Goal: Information Seeking & Learning: Learn about a topic

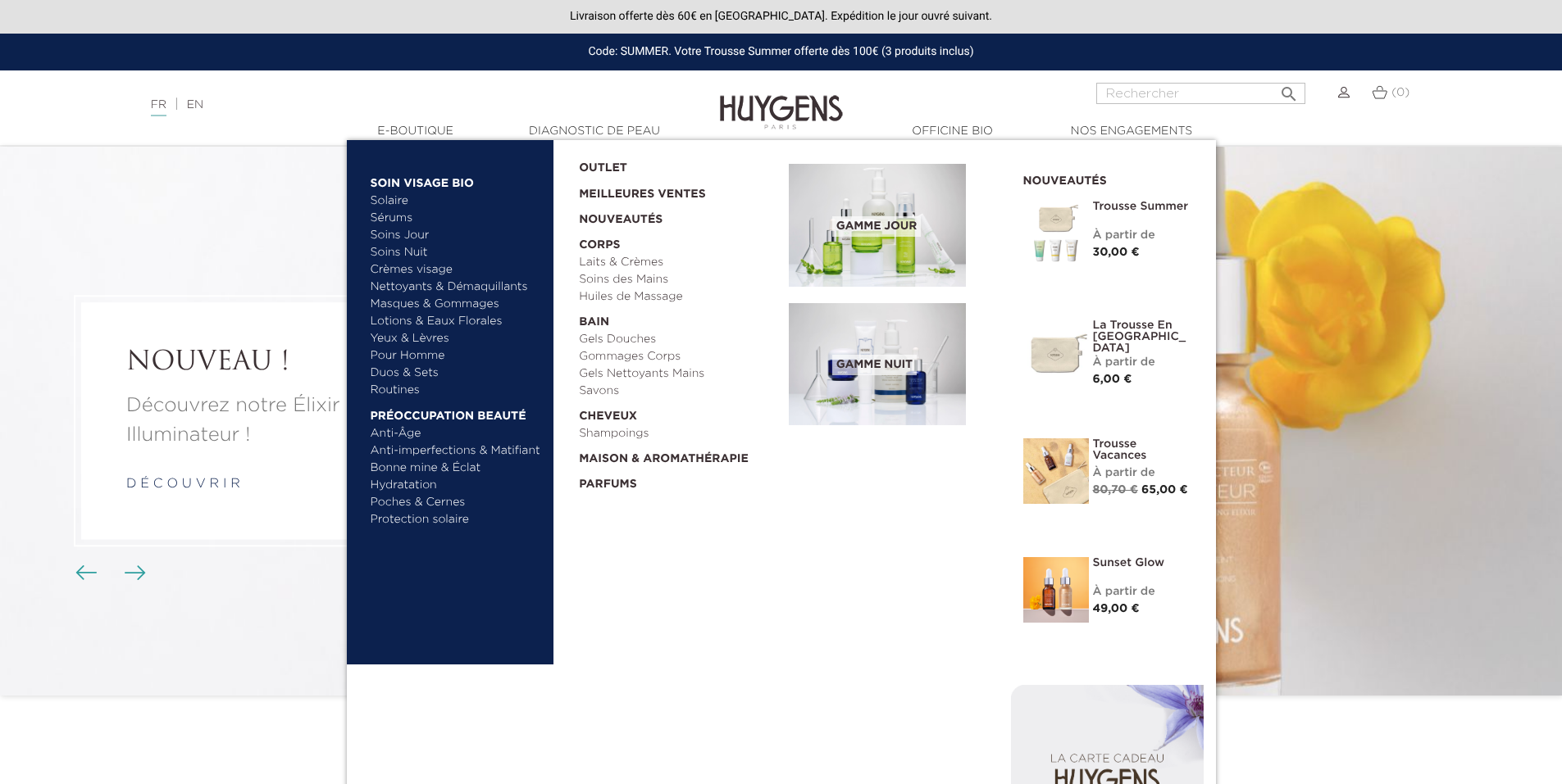
click at [387, 370] on link "Duos & Sets" at bounding box center [456, 373] width 172 height 17
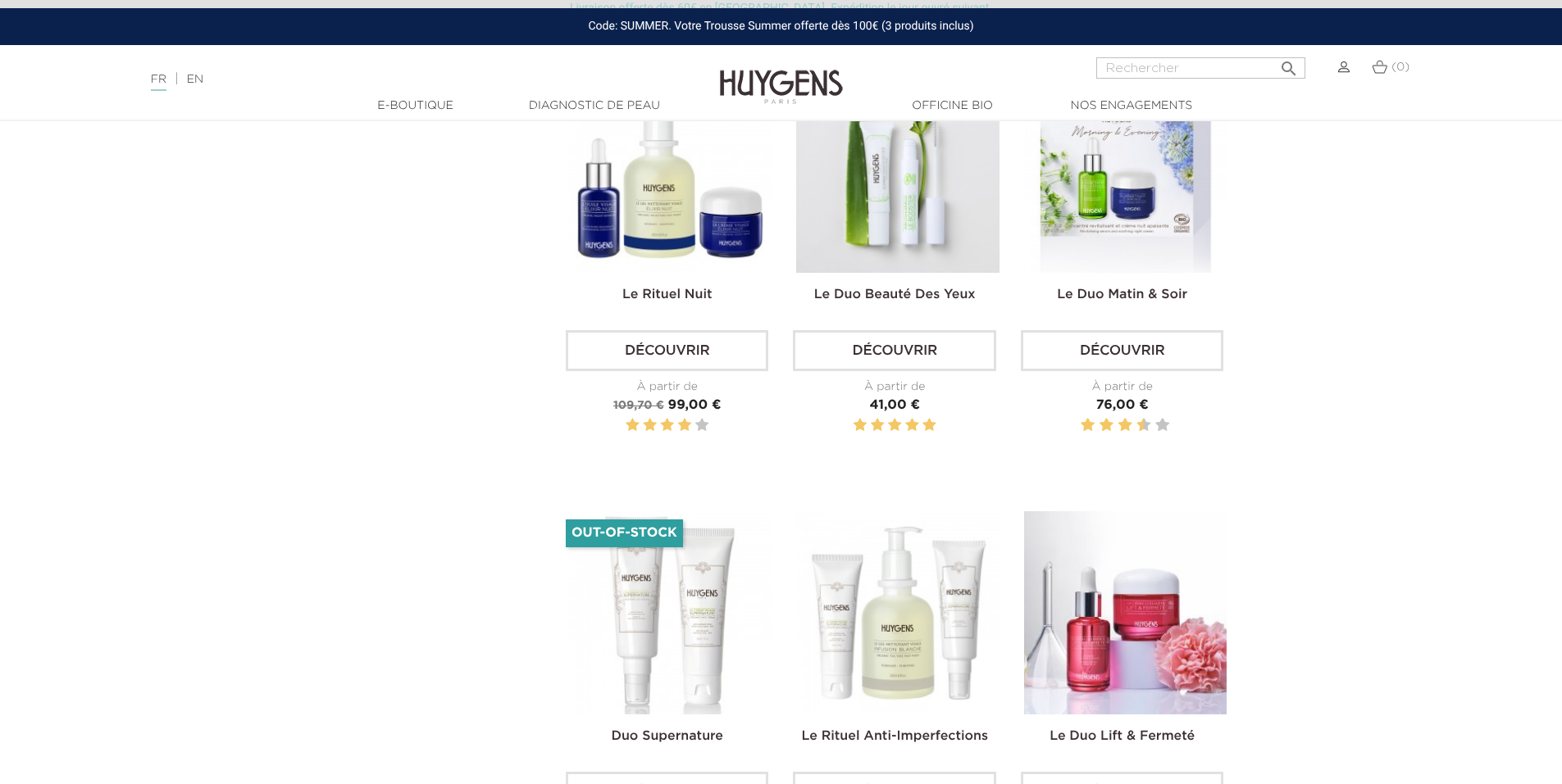
scroll to position [2049, 0]
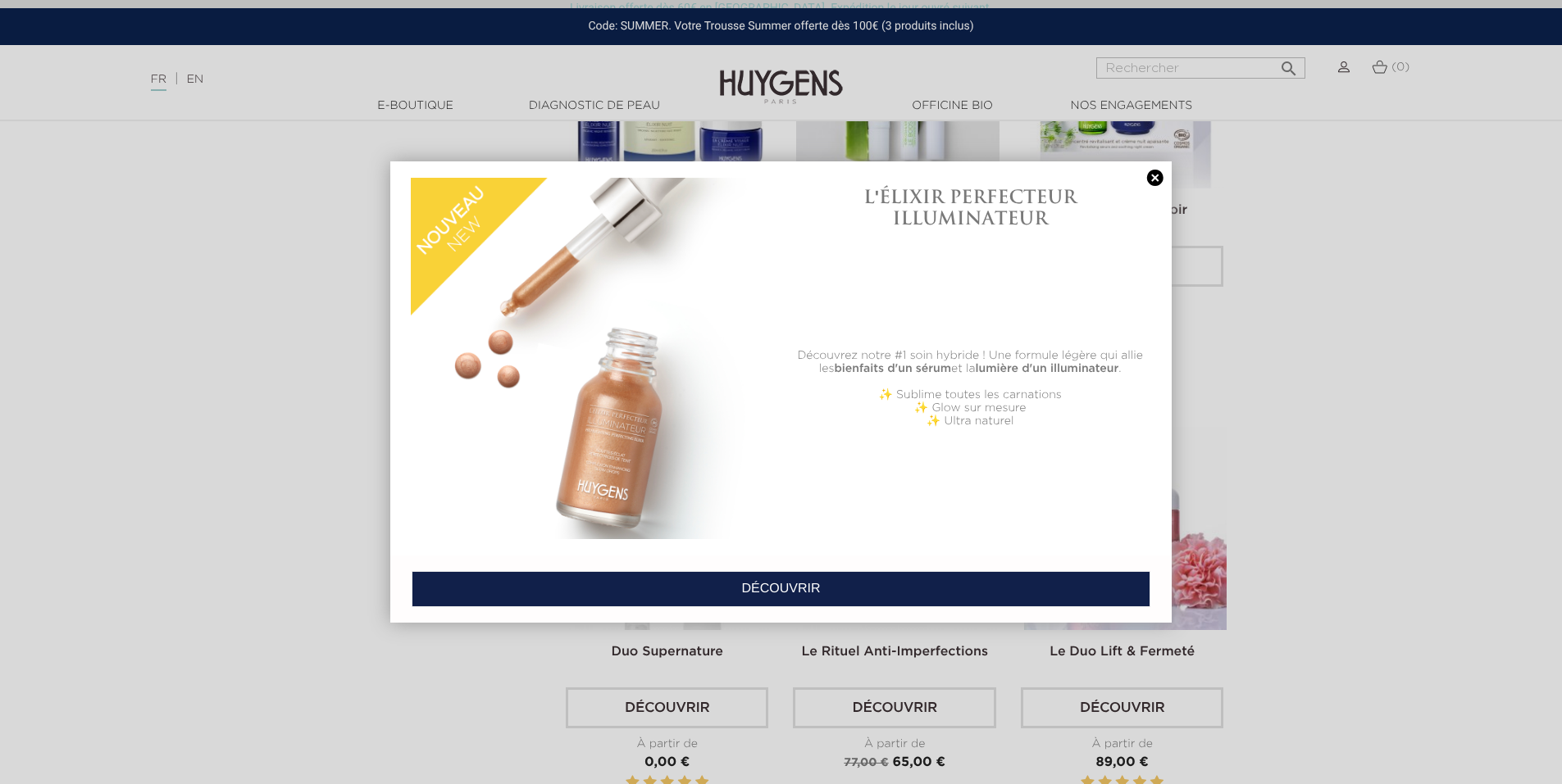
click at [1153, 176] on link at bounding box center [1155, 178] width 23 height 17
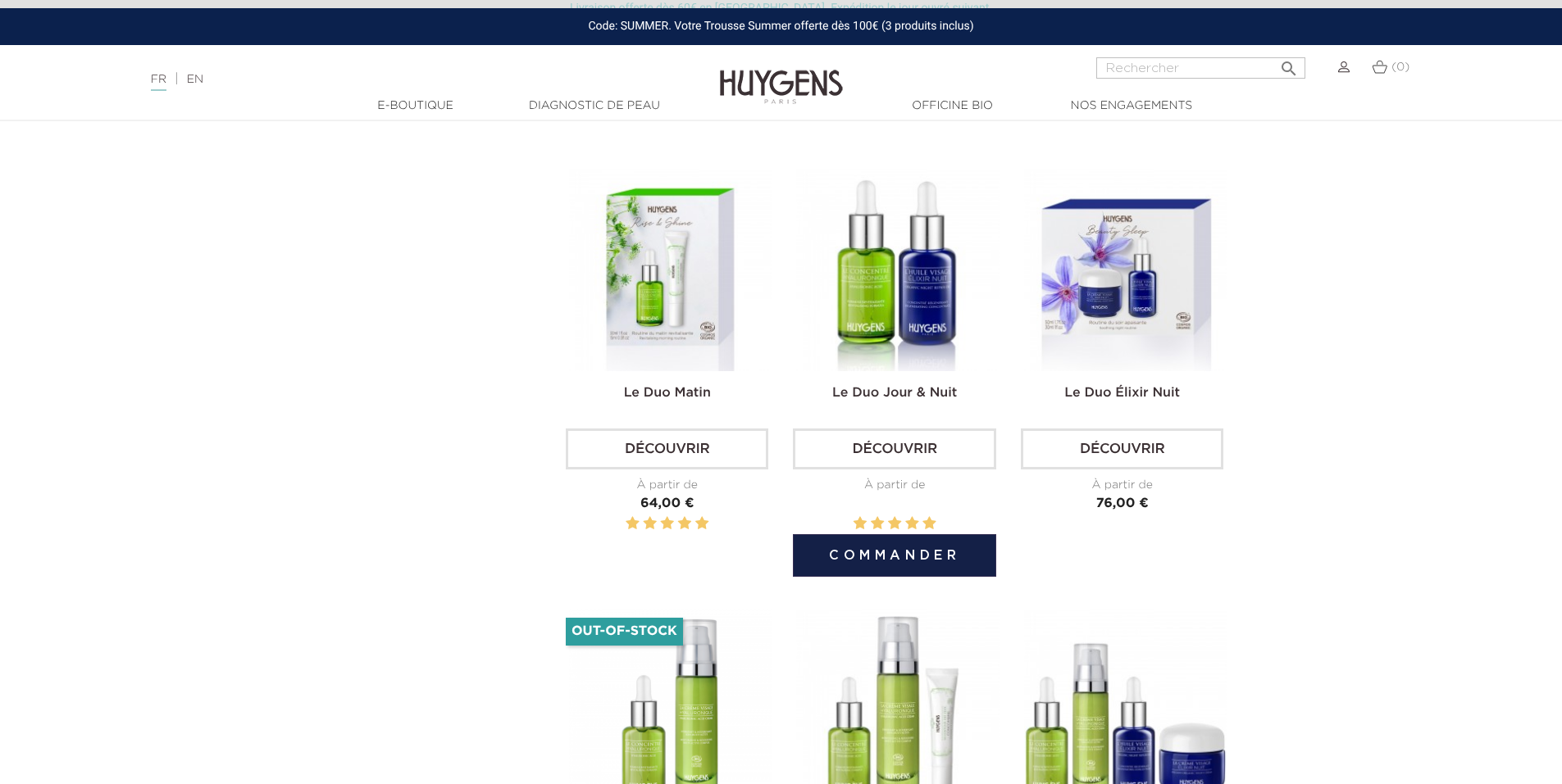
scroll to position [574, 0]
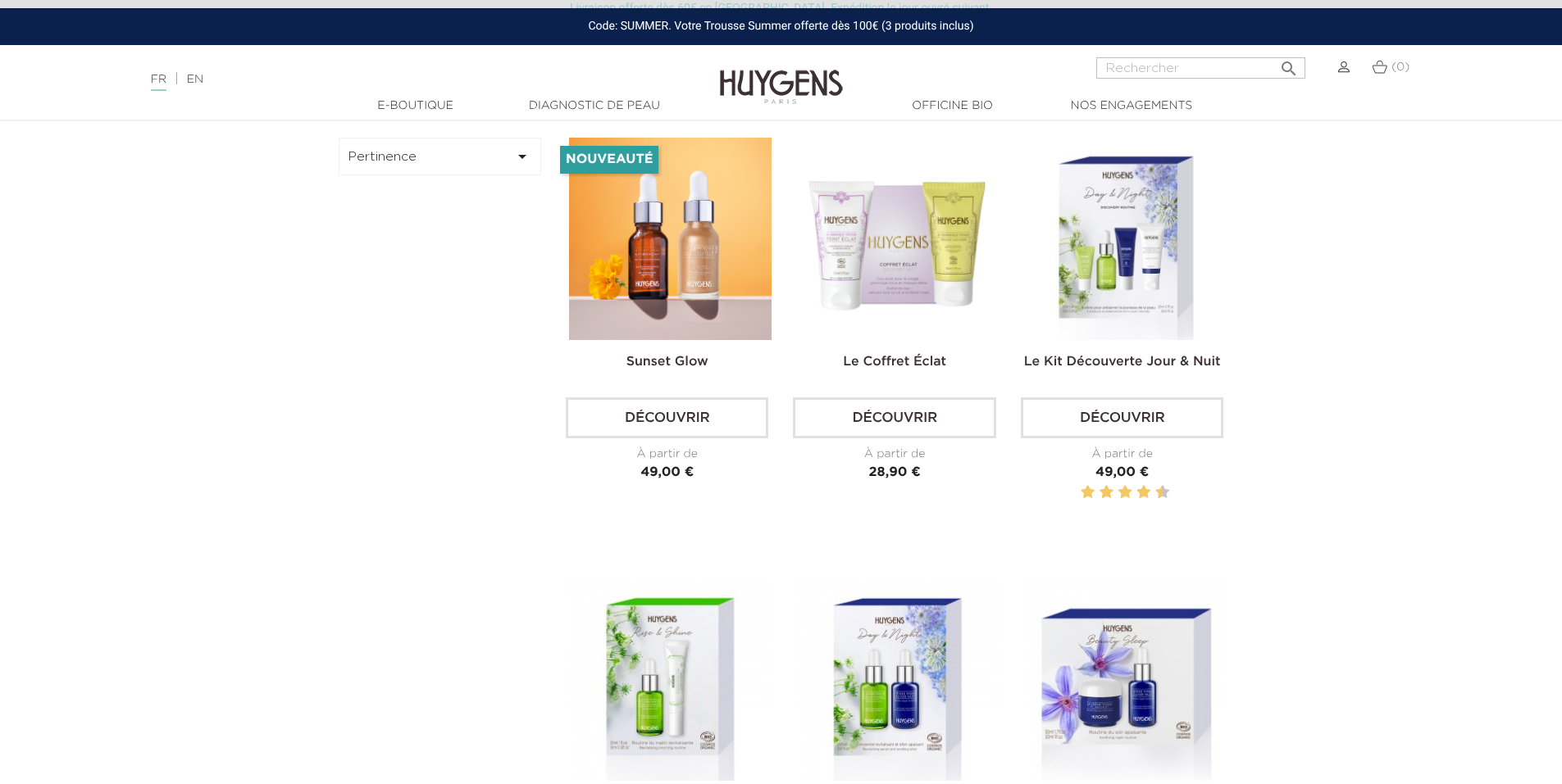
click at [1349, 68] on img at bounding box center [1344, 68] width 12 height 12
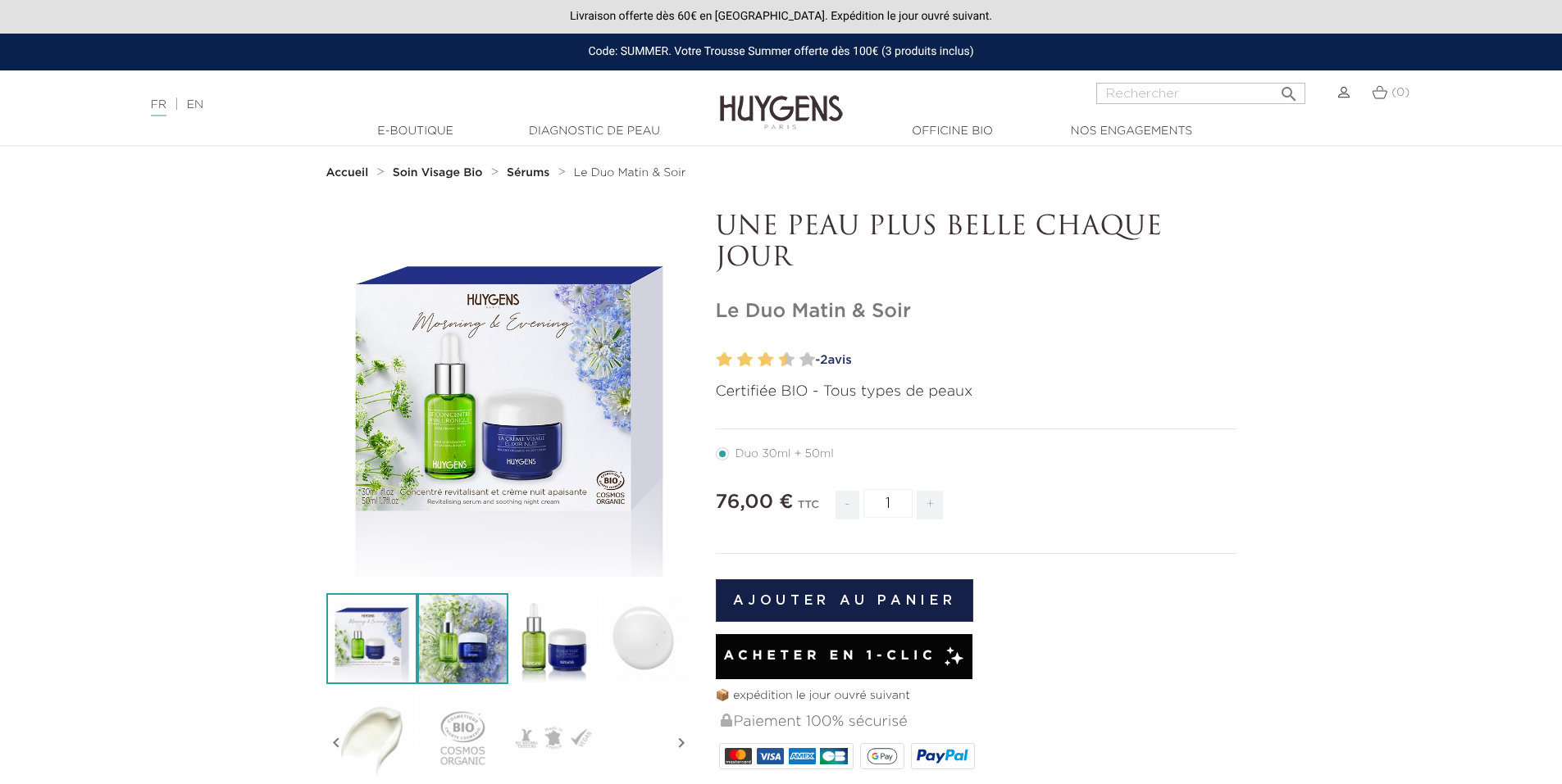
click at [471, 617] on img at bounding box center [463, 639] width 91 height 91
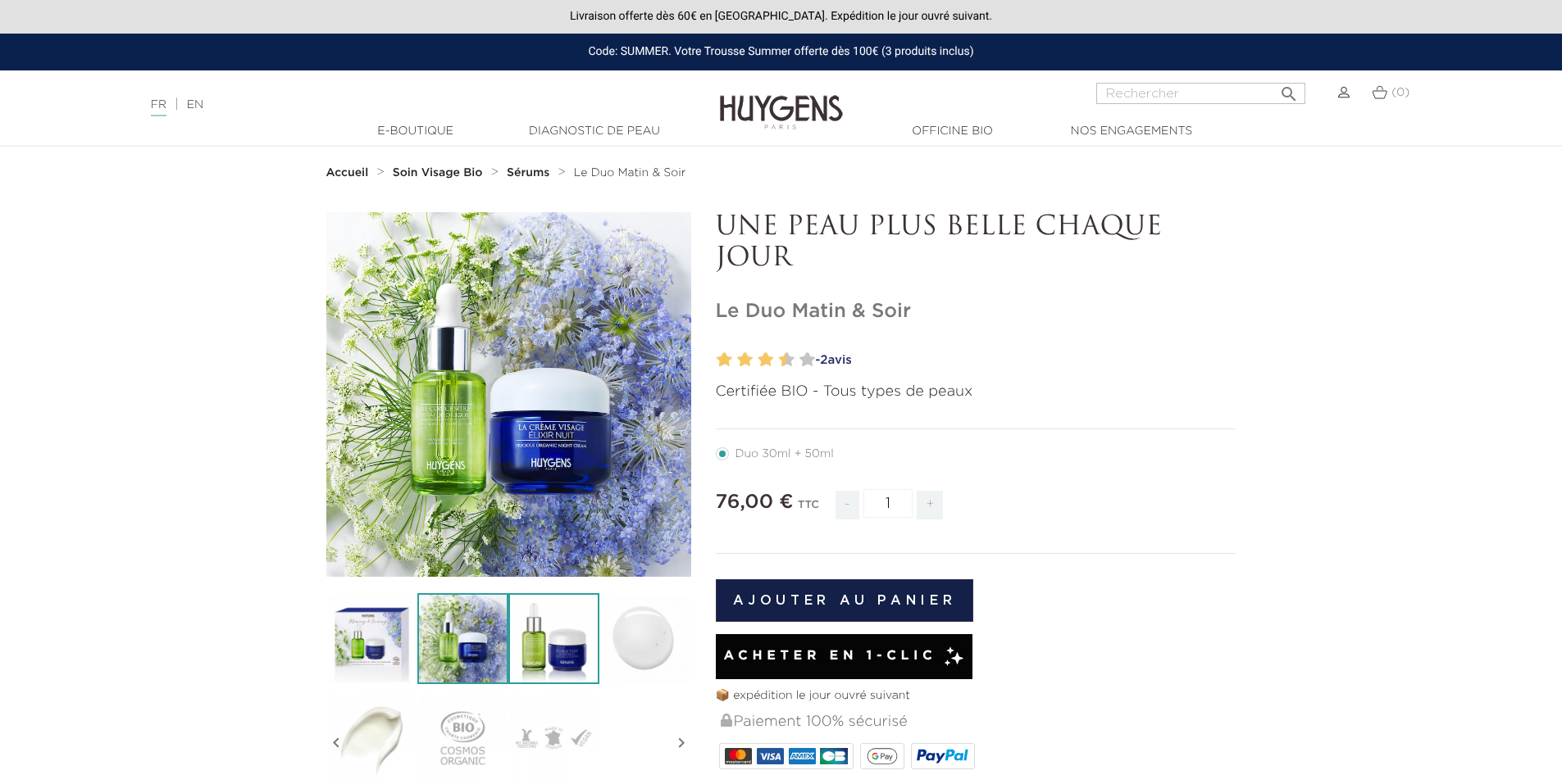
click at [539, 627] on img at bounding box center [554, 639] width 91 height 91
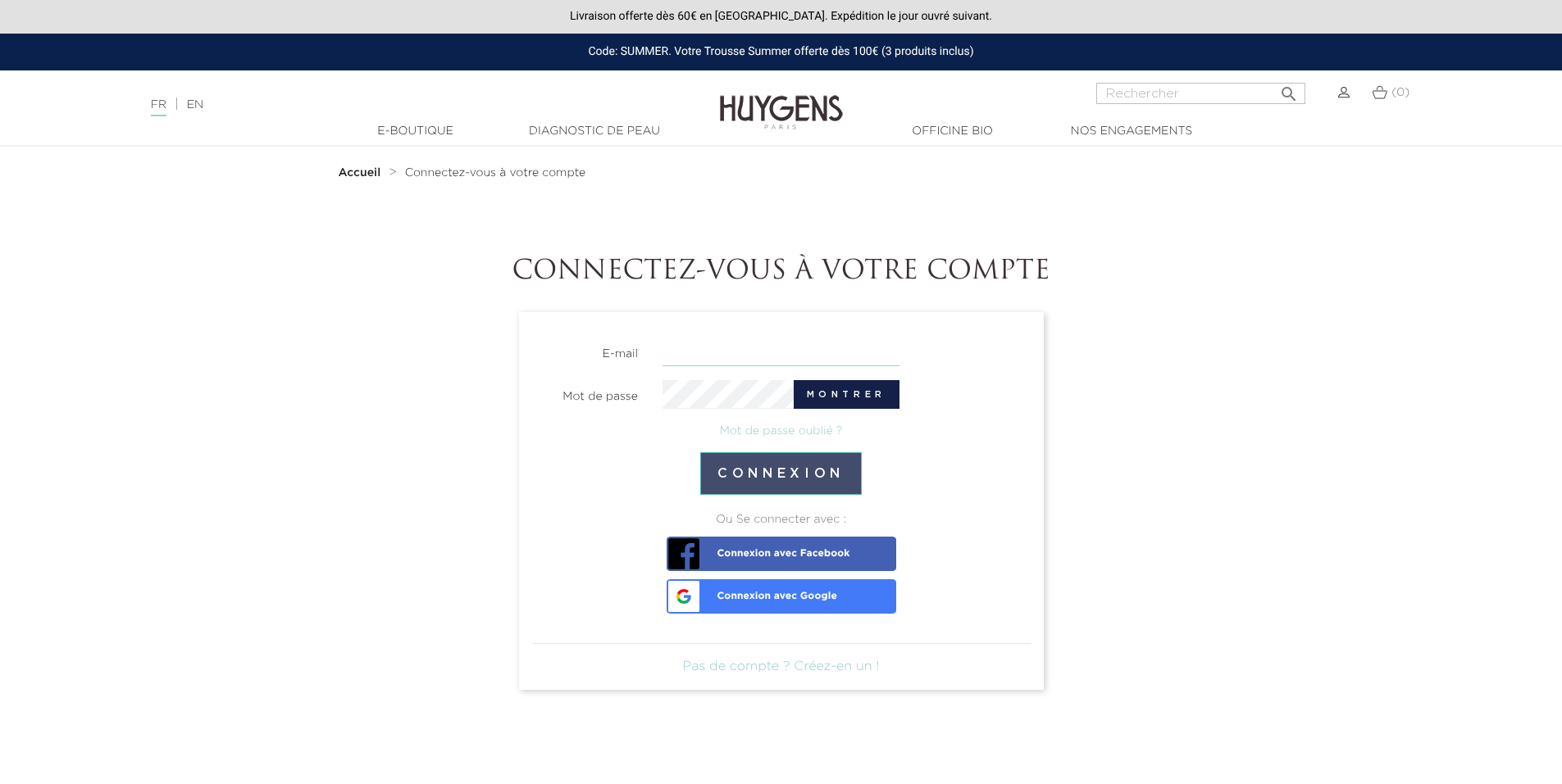
type input "[EMAIL_ADDRESS][DOMAIN_NAME]"
click at [814, 469] on button "Connexion" at bounding box center [780, 473] width 161 height 42
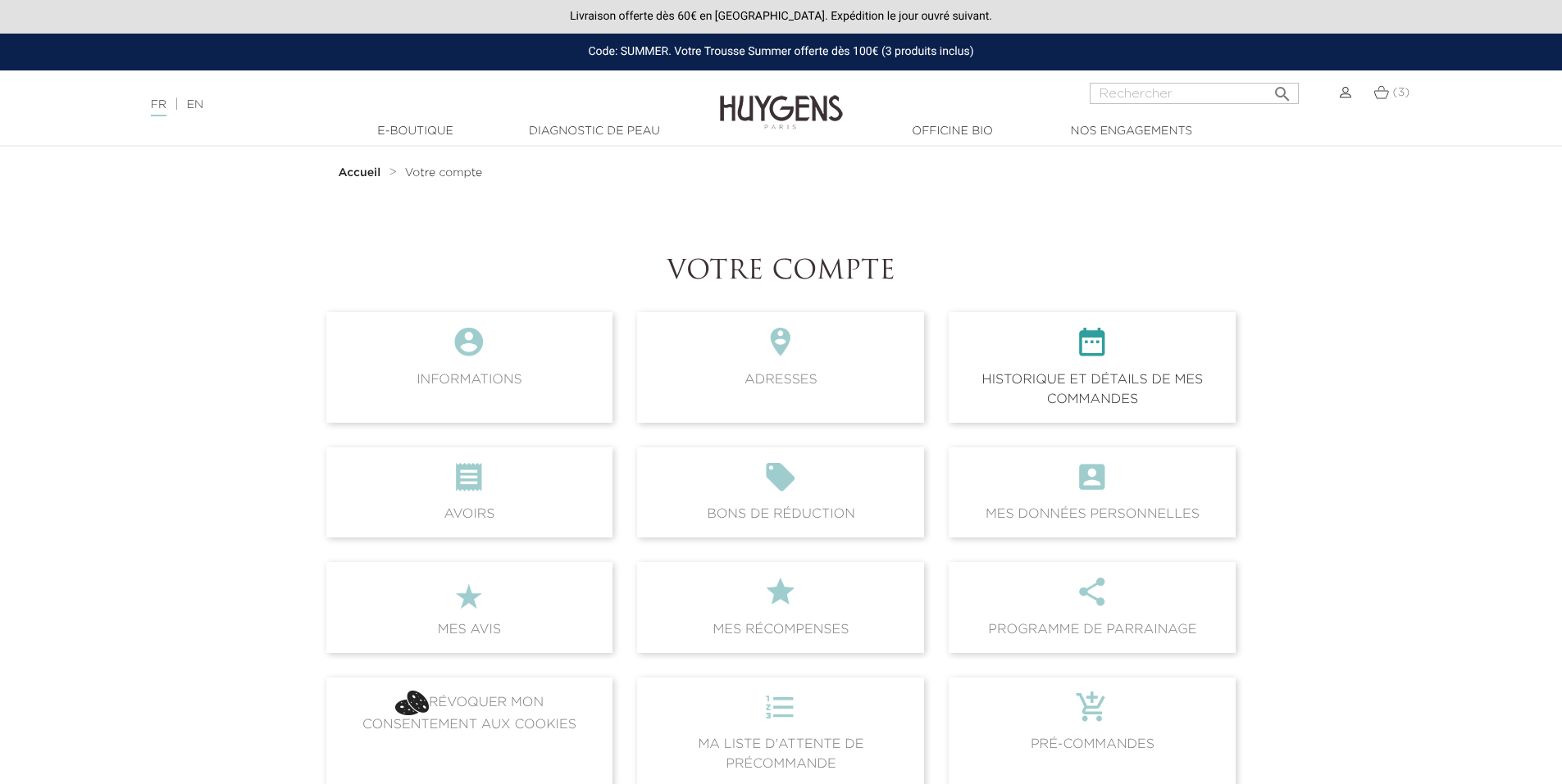
click at [1062, 389] on span " Historique et détails de mes commandes" at bounding box center [1092, 368] width 287 height 110
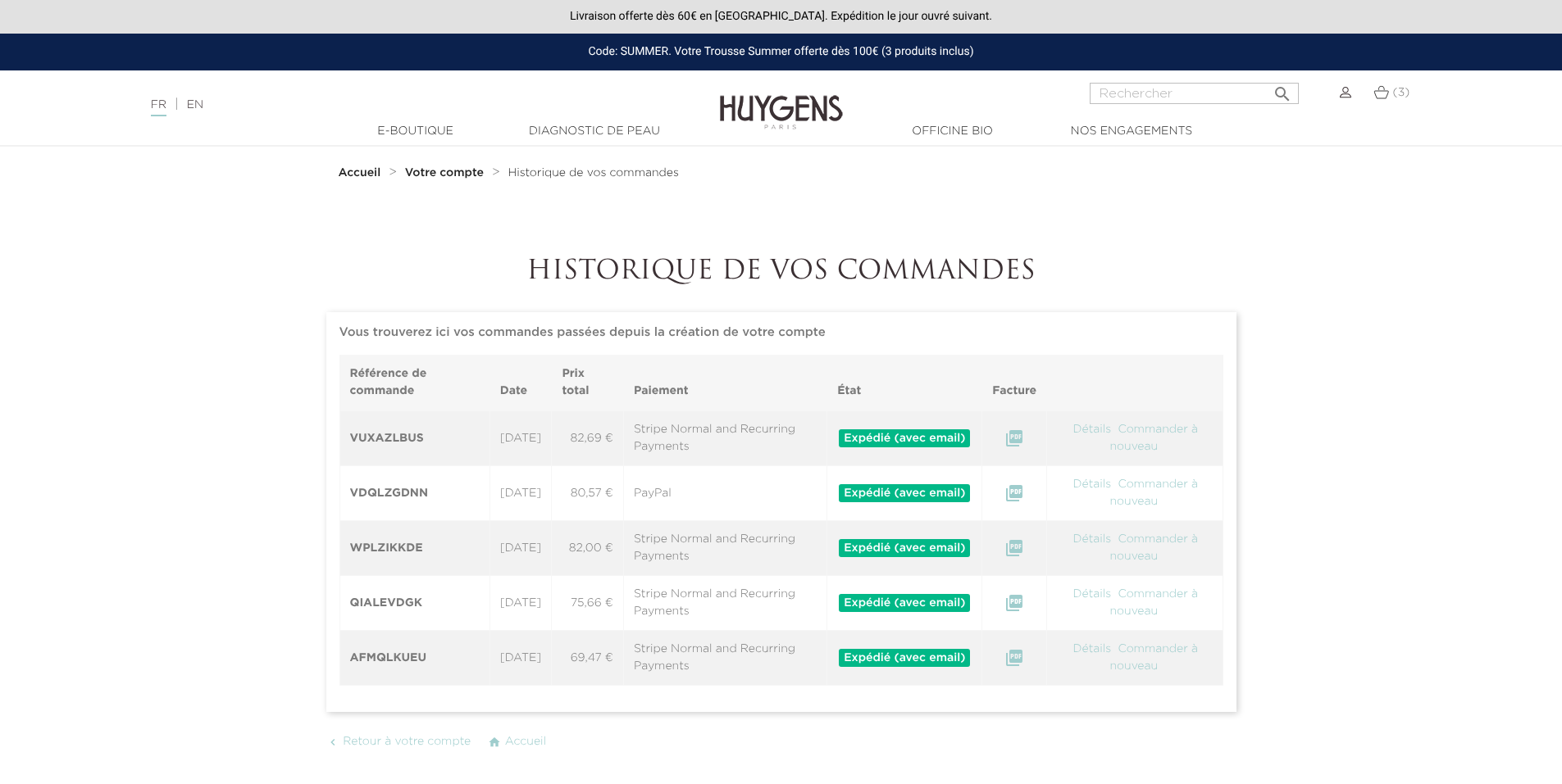
click at [552, 440] on td "[DATE]" at bounding box center [521, 438] width 63 height 56
click at [557, 128] on link "Diagnostic de peau" at bounding box center [594, 132] width 164 height 17
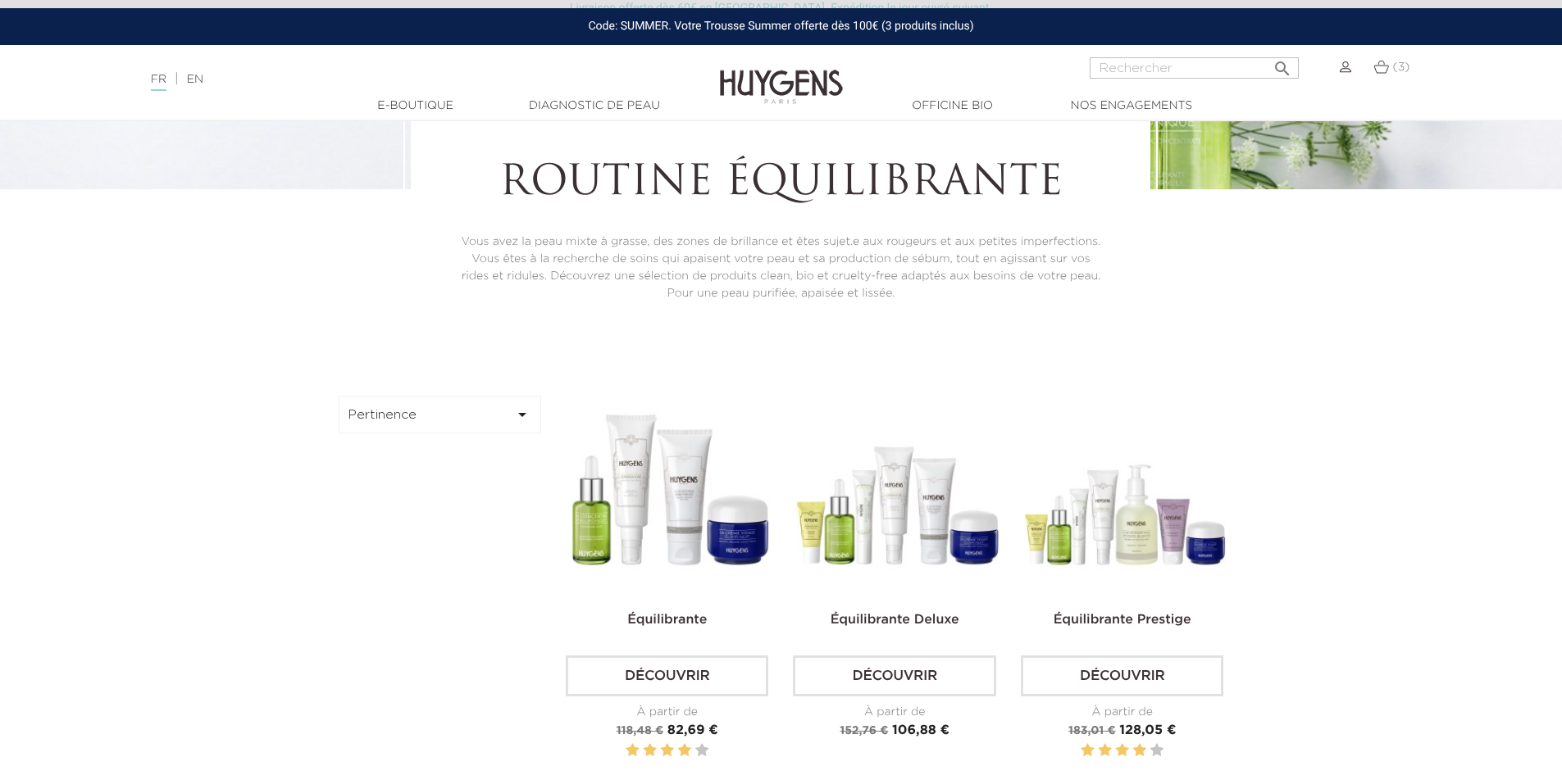
scroll to position [410, 0]
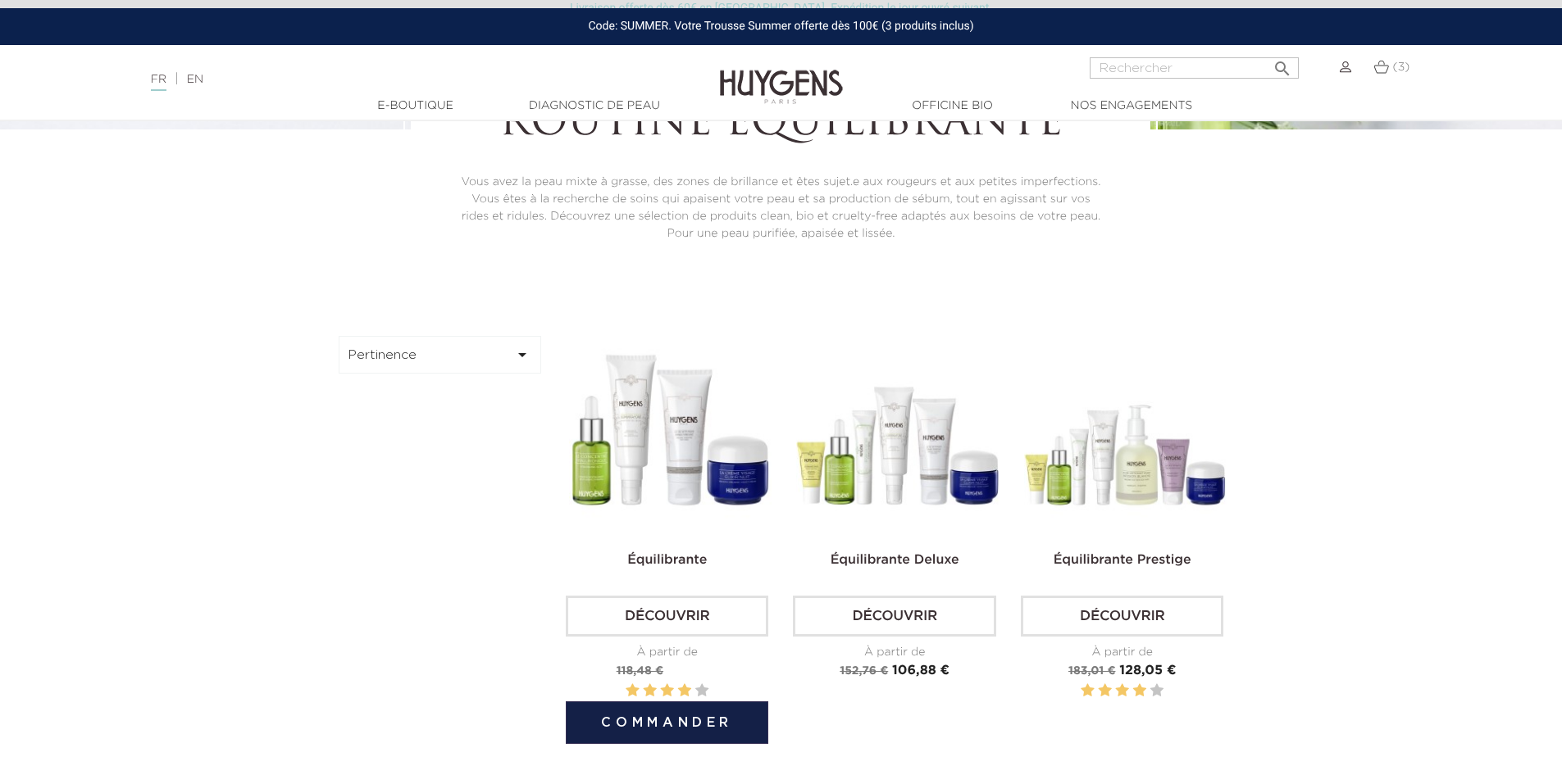
click at [646, 487] on img at bounding box center [670, 438] width 203 height 203
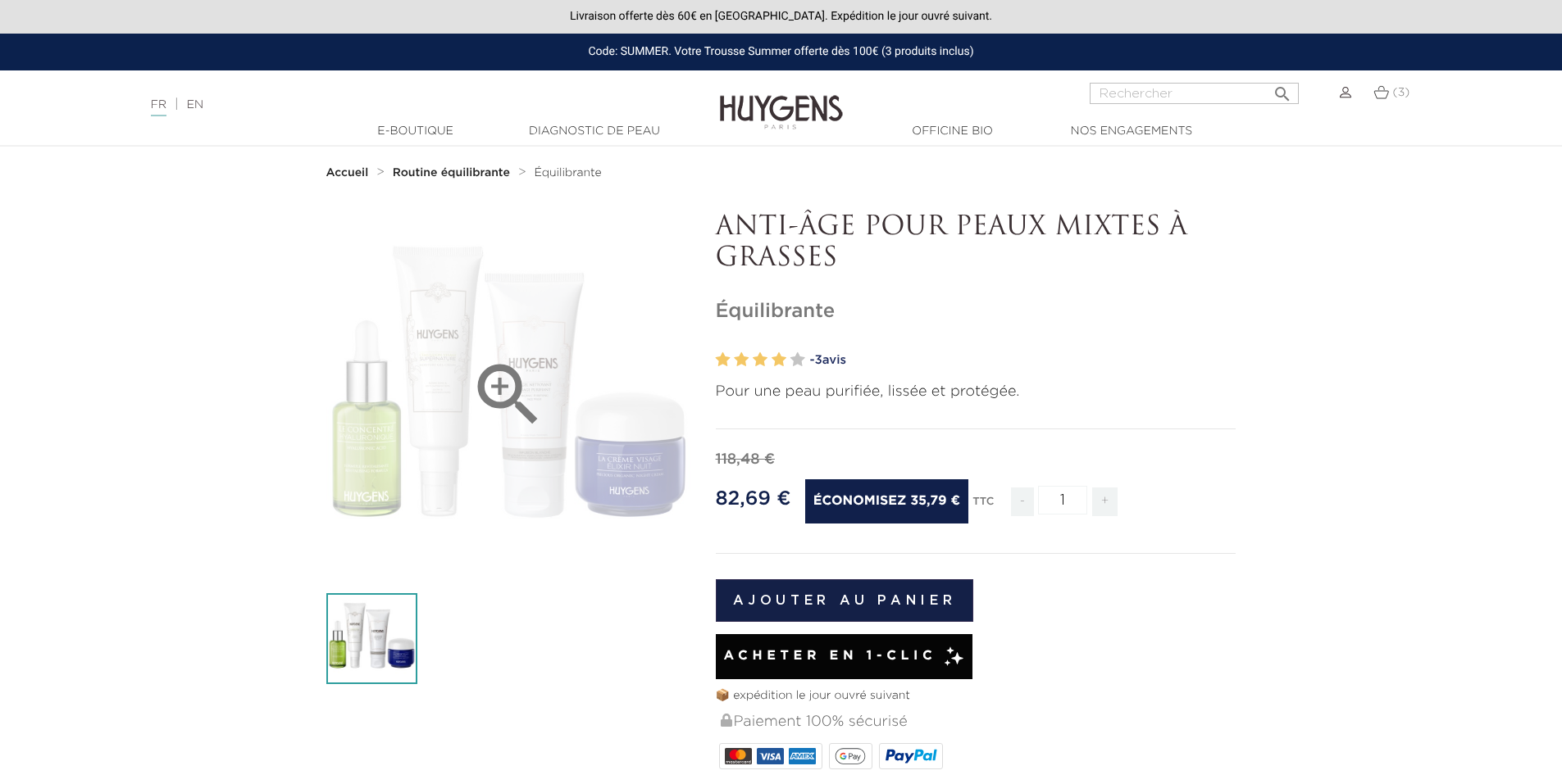
click at [367, 488] on div "" at bounding box center [509, 395] width 365 height 365
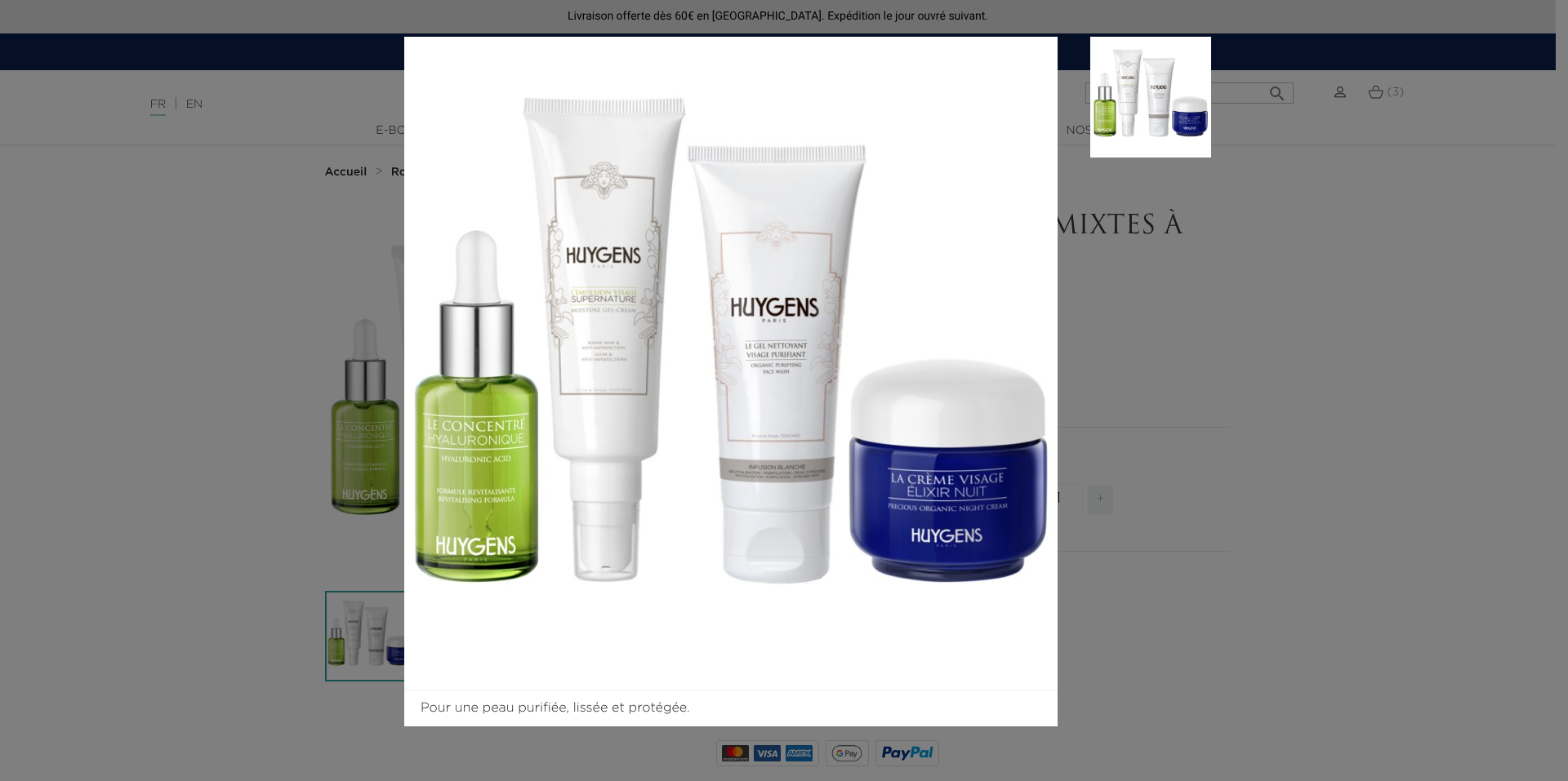
click at [1120, 520] on aside at bounding box center [1134, 382] width 153 height 690
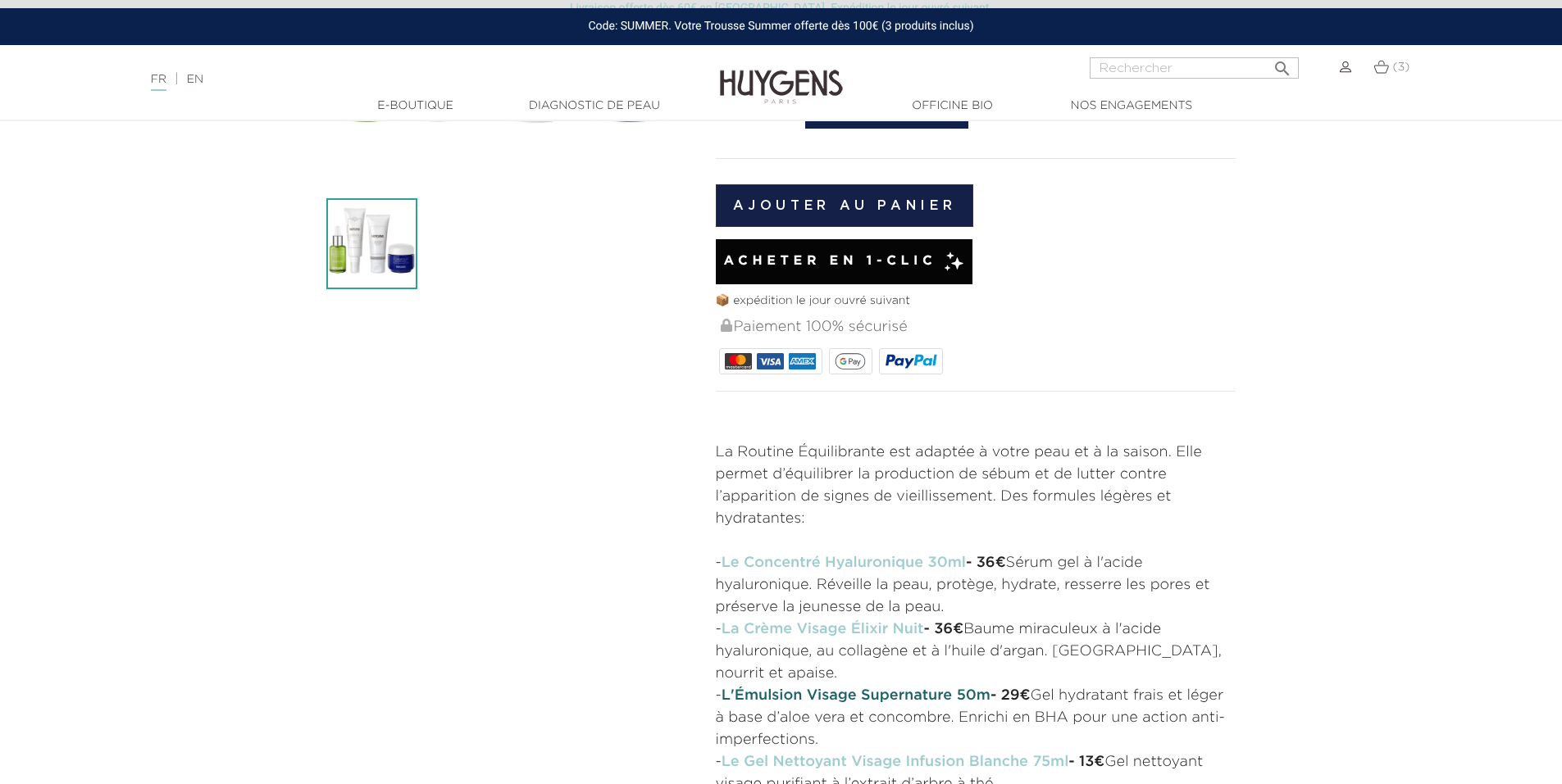
scroll to position [574, 0]
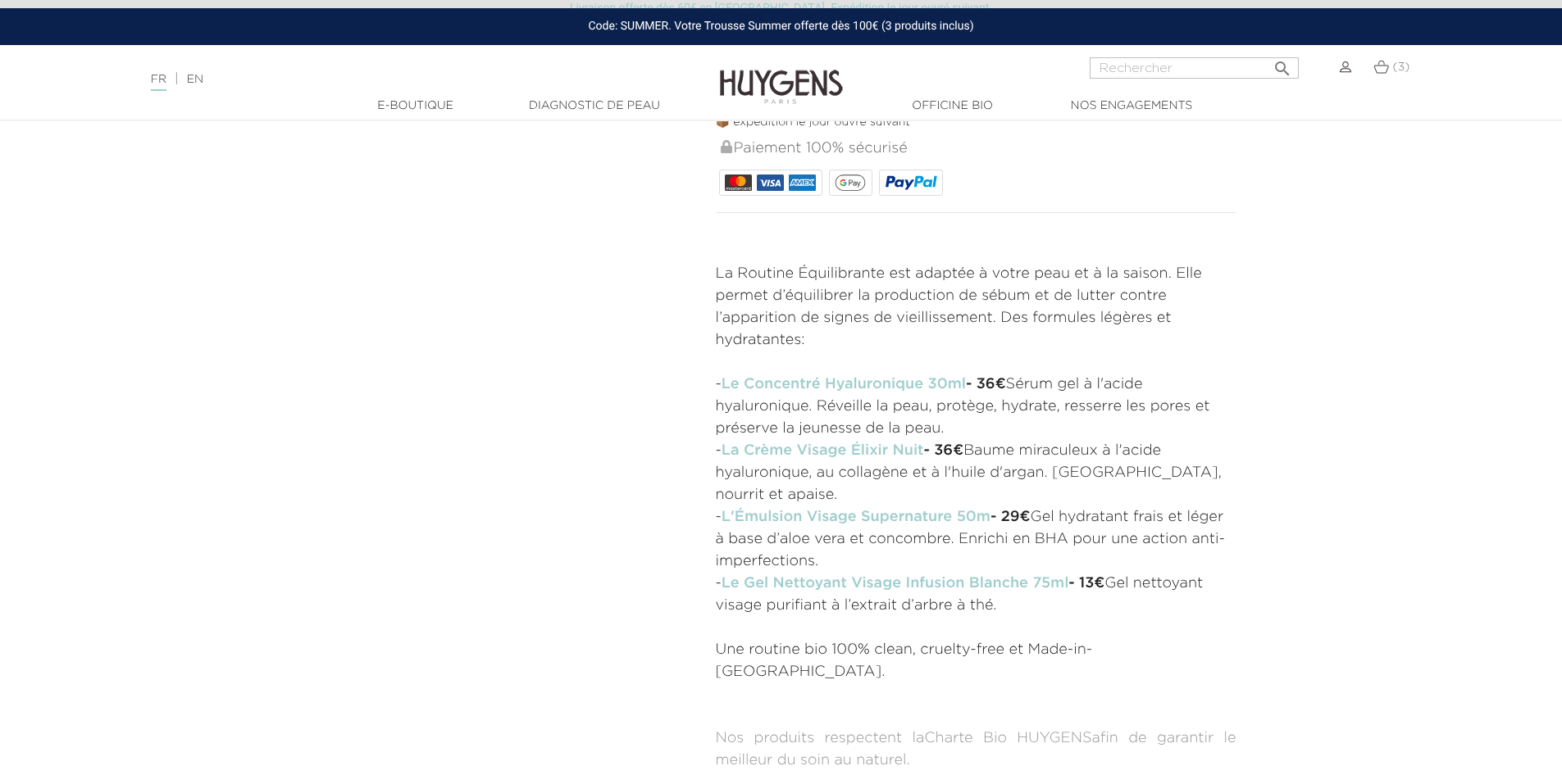
click at [1071, 513] on p "- L'Émulsion Visage Supernature 50m - 29€ Gel hydratant frais et léger à base d…" at bounding box center [976, 540] width 521 height 67
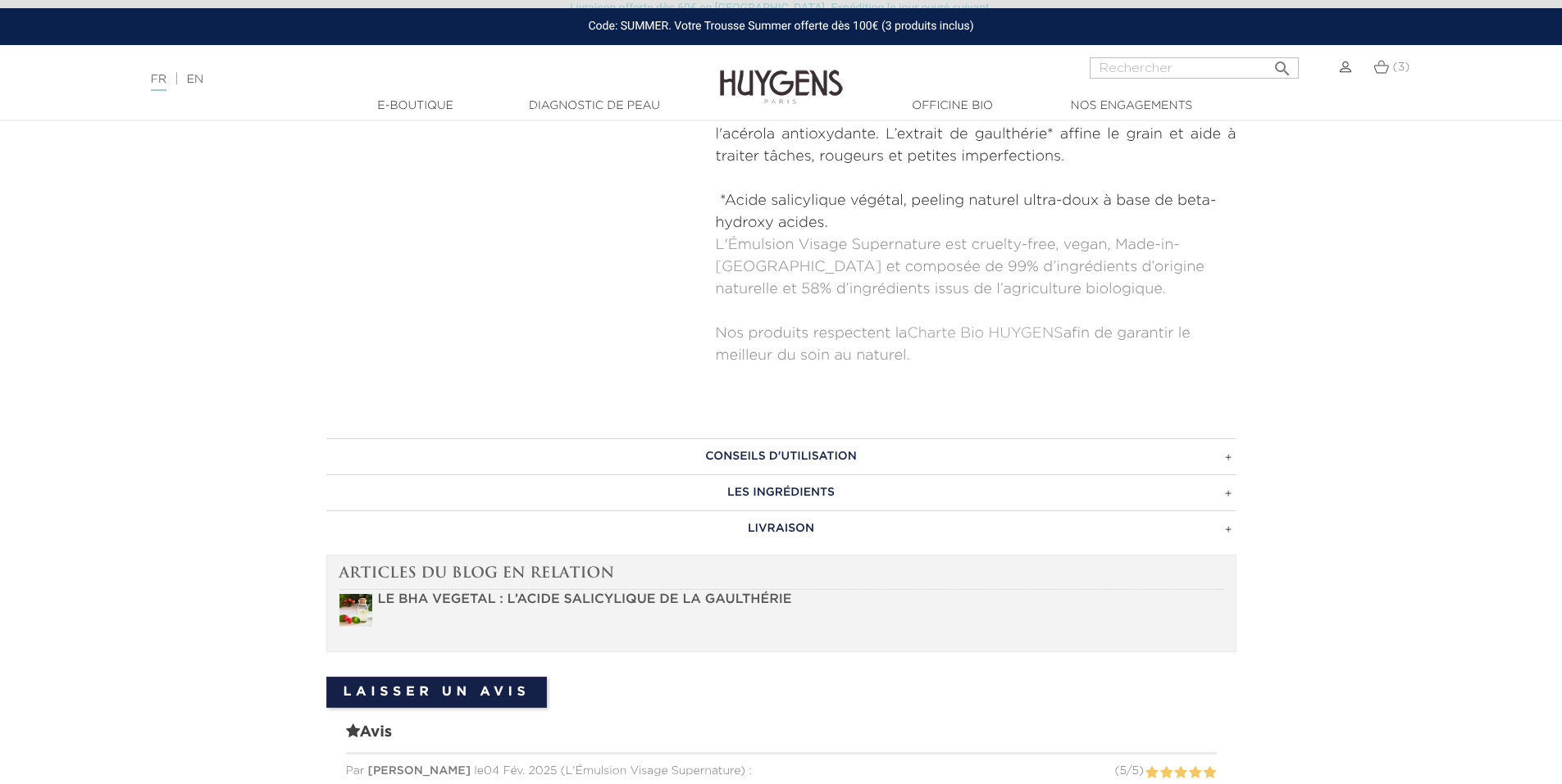
scroll to position [819, 0]
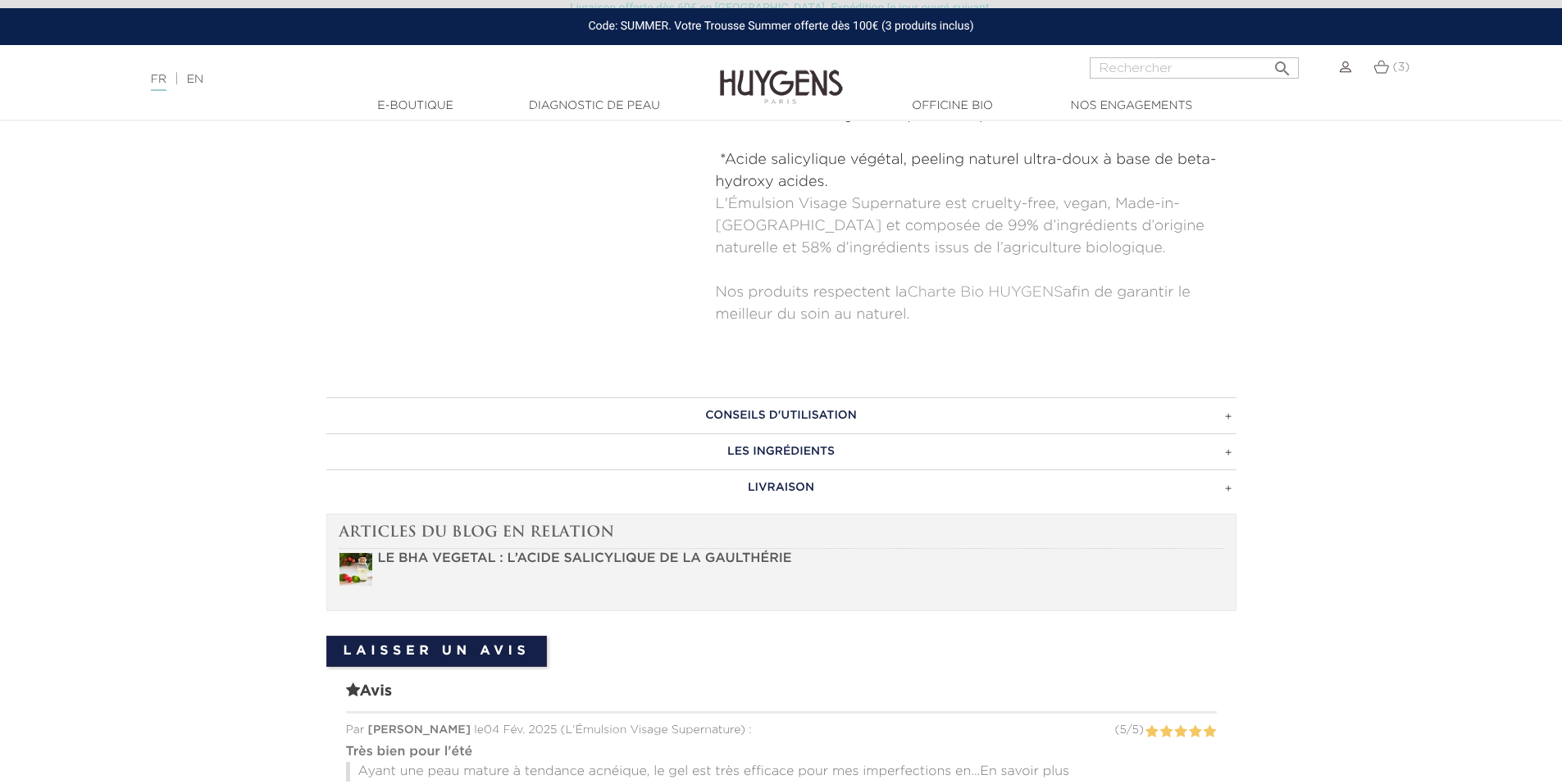
click at [806, 414] on h3 "CONSEILS D'UTILISATION" at bounding box center [781, 415] width 910 height 36
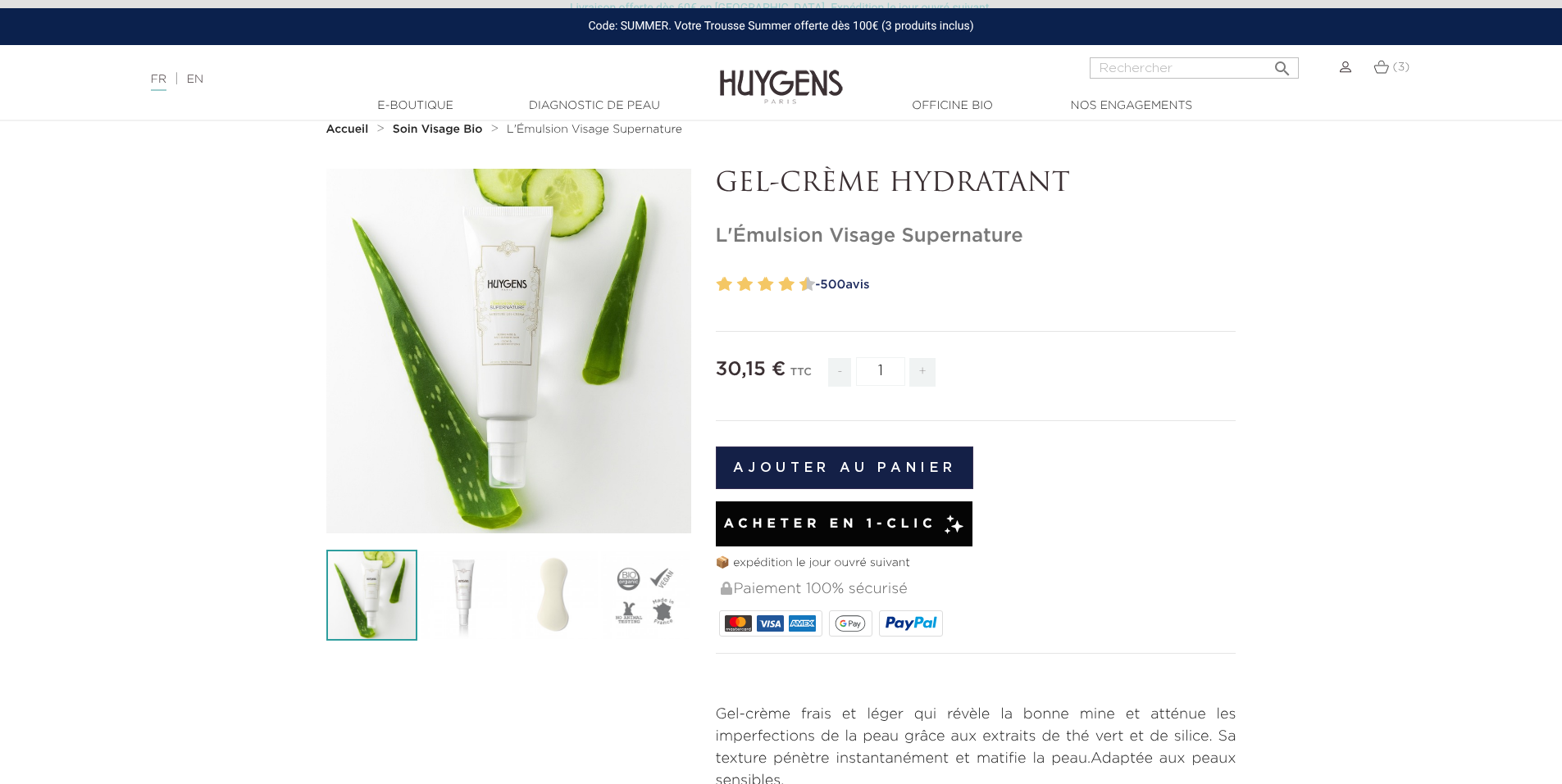
scroll to position [0, 0]
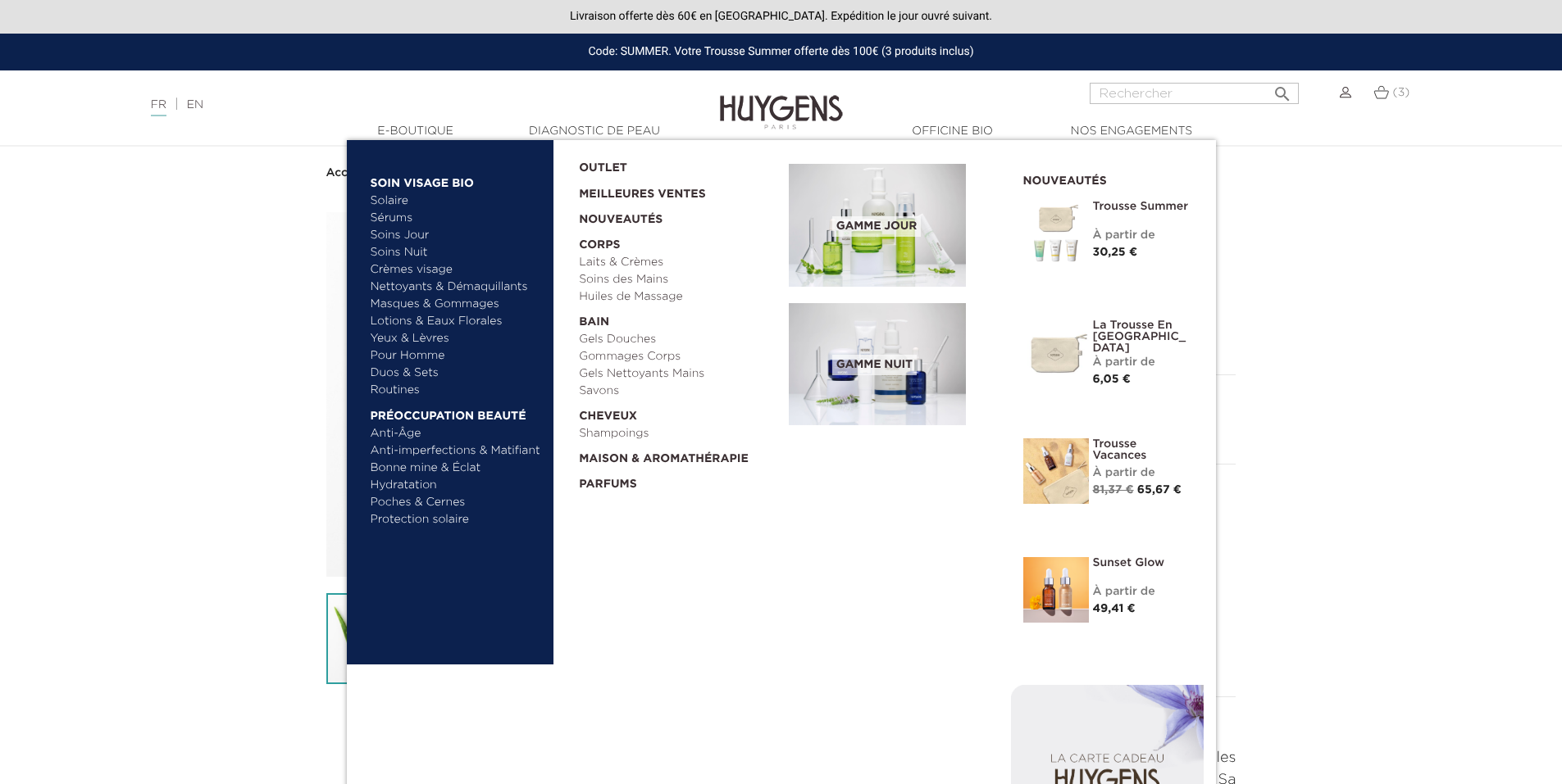
click at [401, 373] on link "Duos & Sets" at bounding box center [456, 373] width 172 height 17
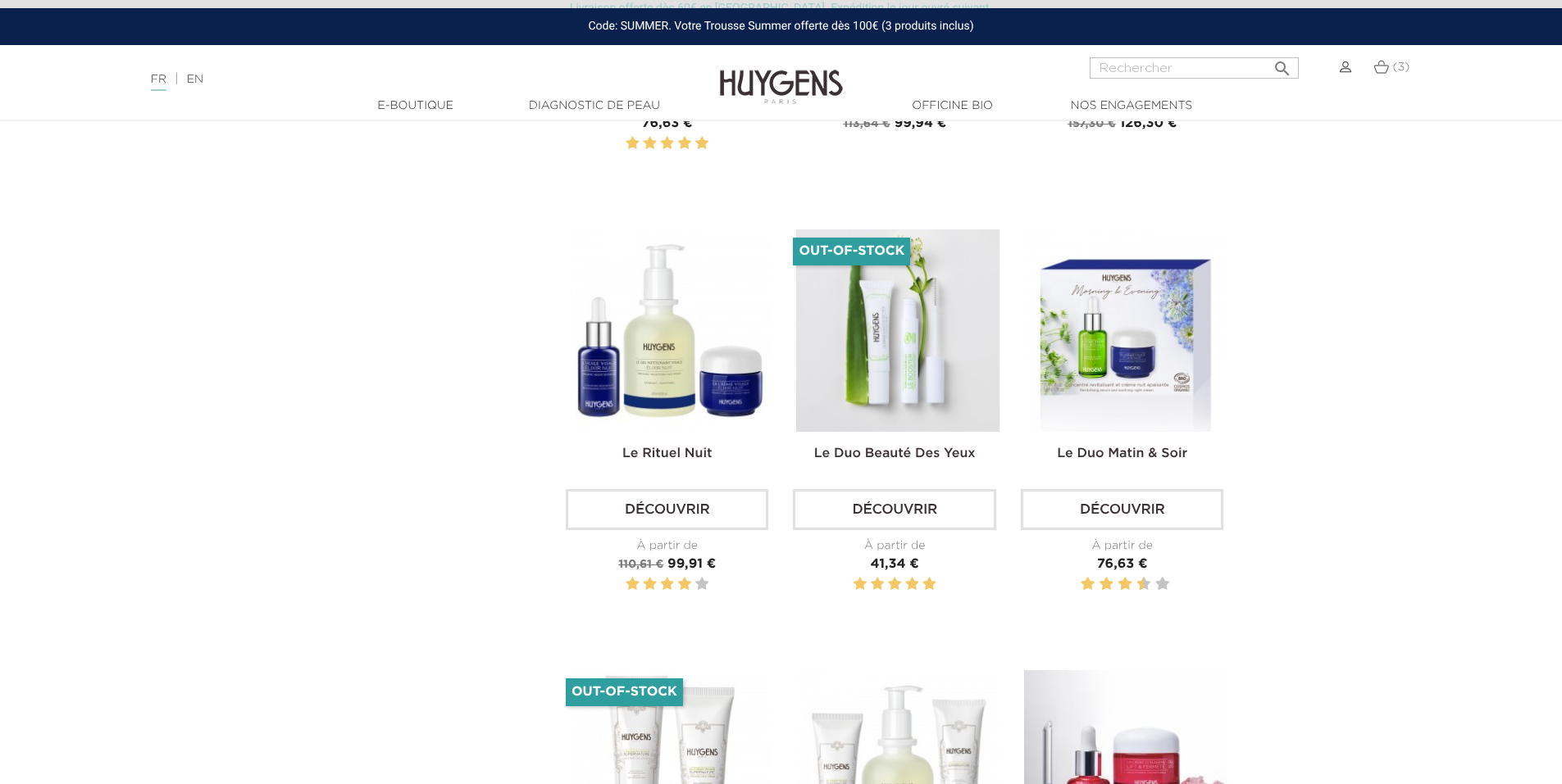
scroll to position [1803, 0]
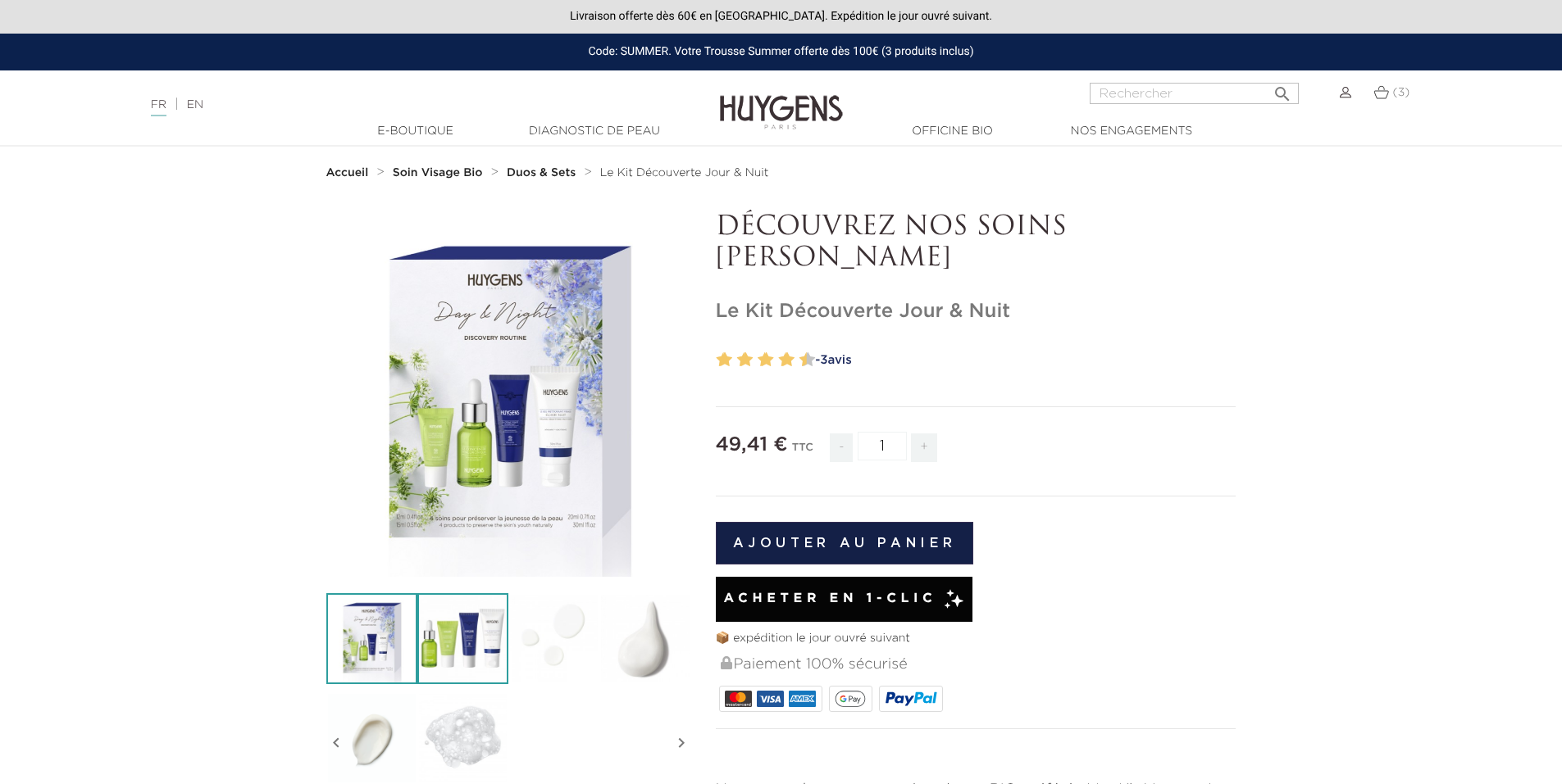
click at [489, 644] on img at bounding box center [463, 639] width 91 height 91
